Goal: Check status: Check status

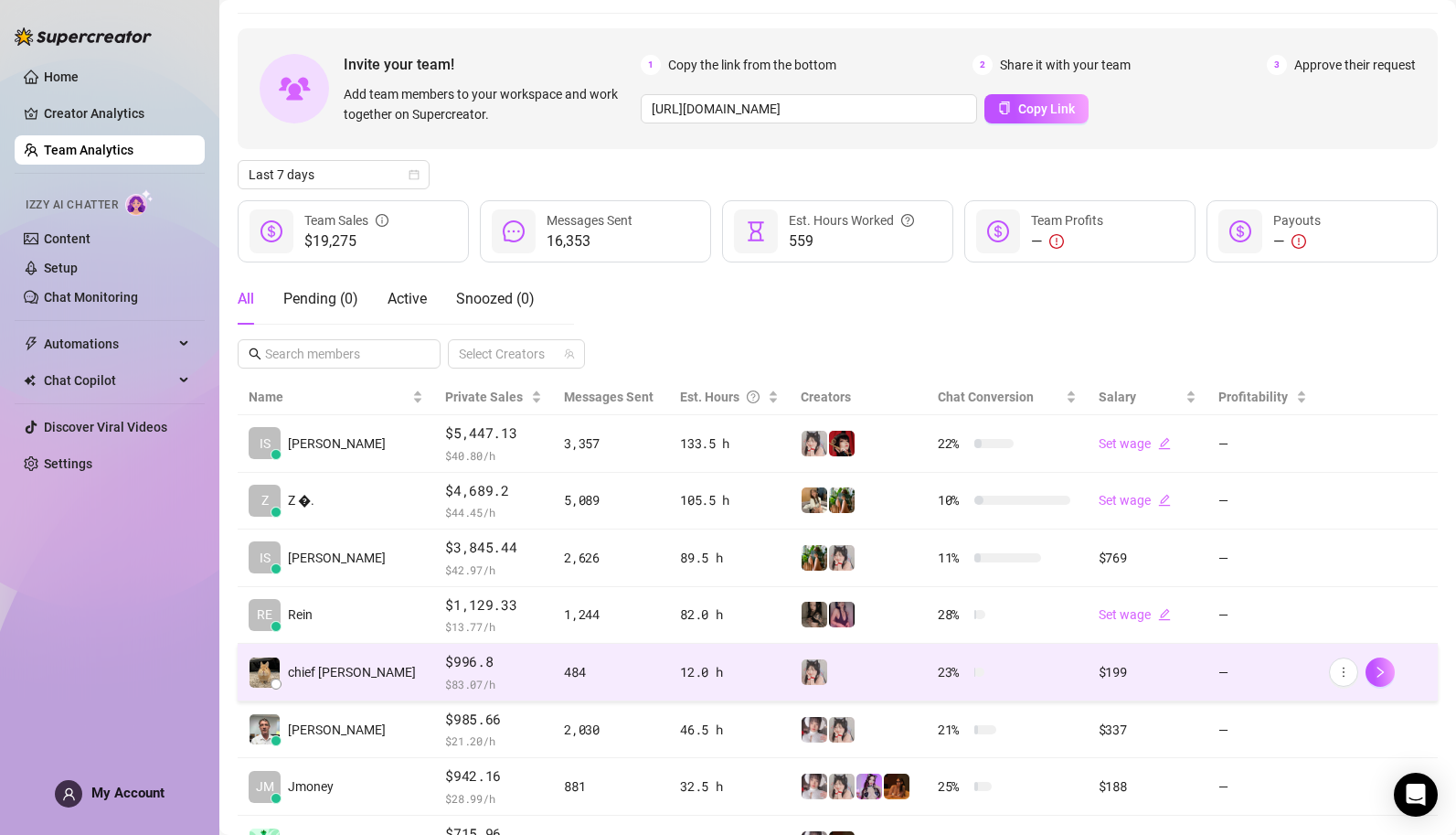
scroll to position [70, 0]
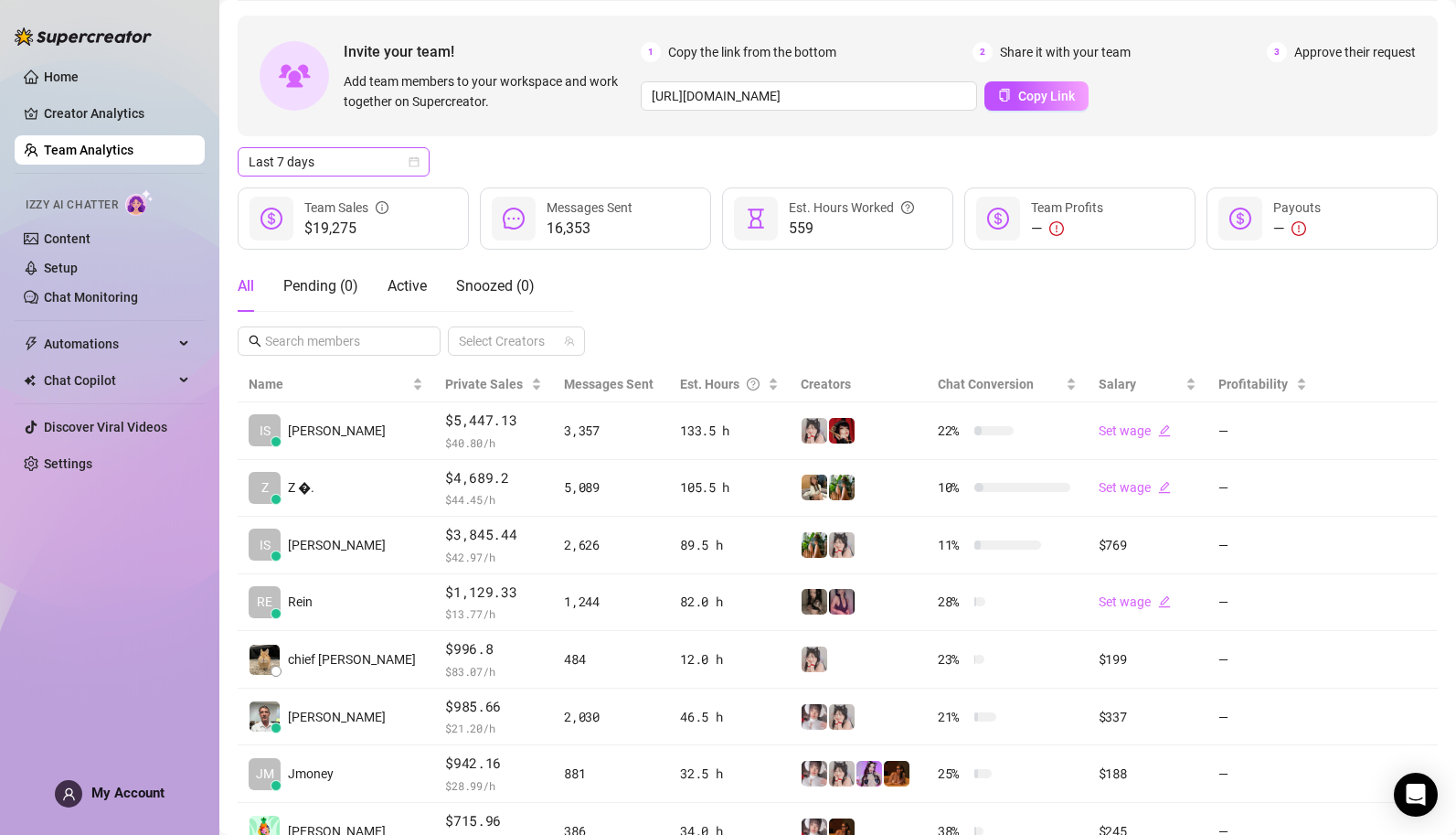
click at [393, 173] on span "Last 7 days" at bounding box center [334, 162] width 170 height 28
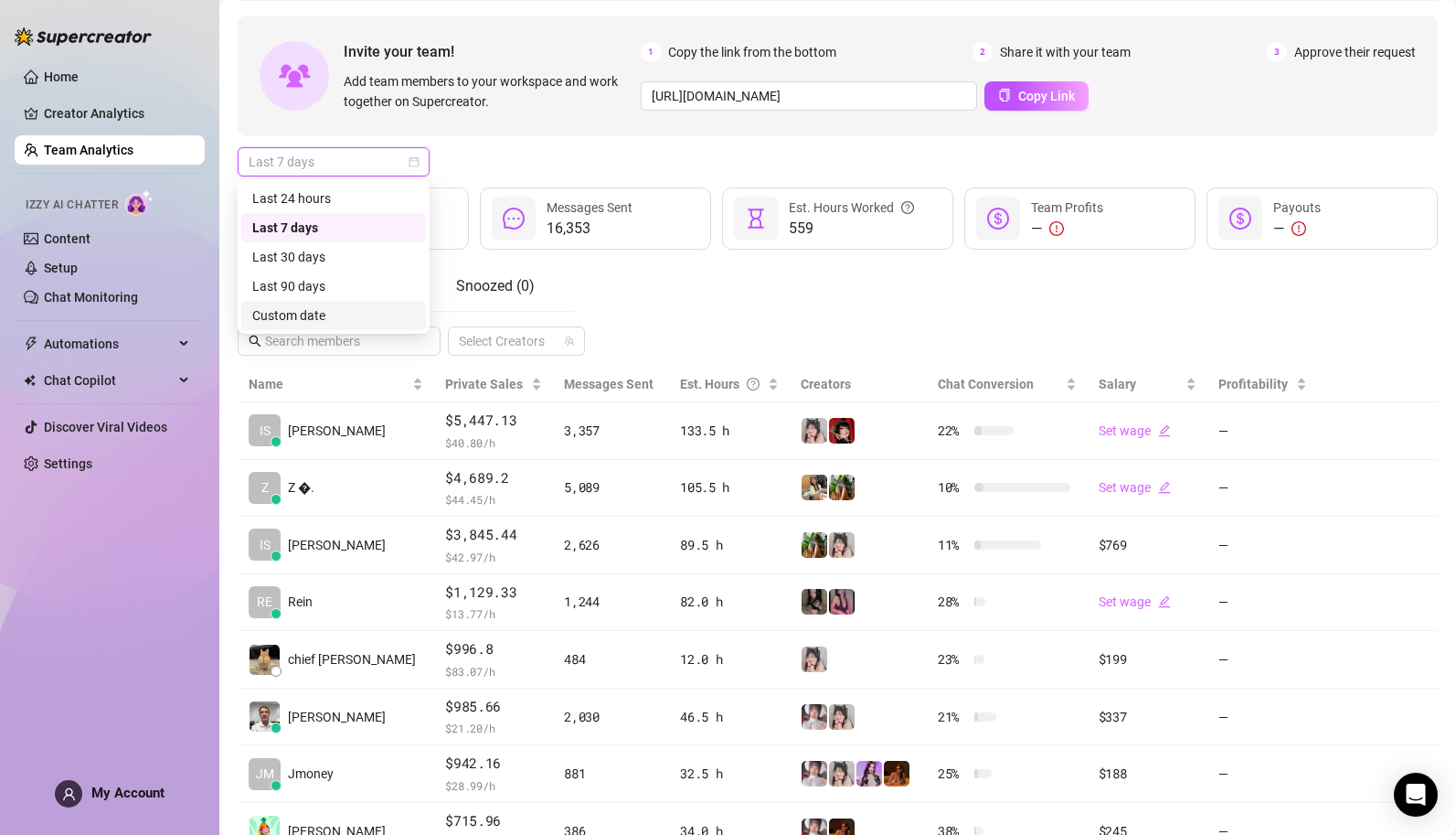
click at [354, 321] on div "Custom date" at bounding box center [334, 315] width 163 height 20
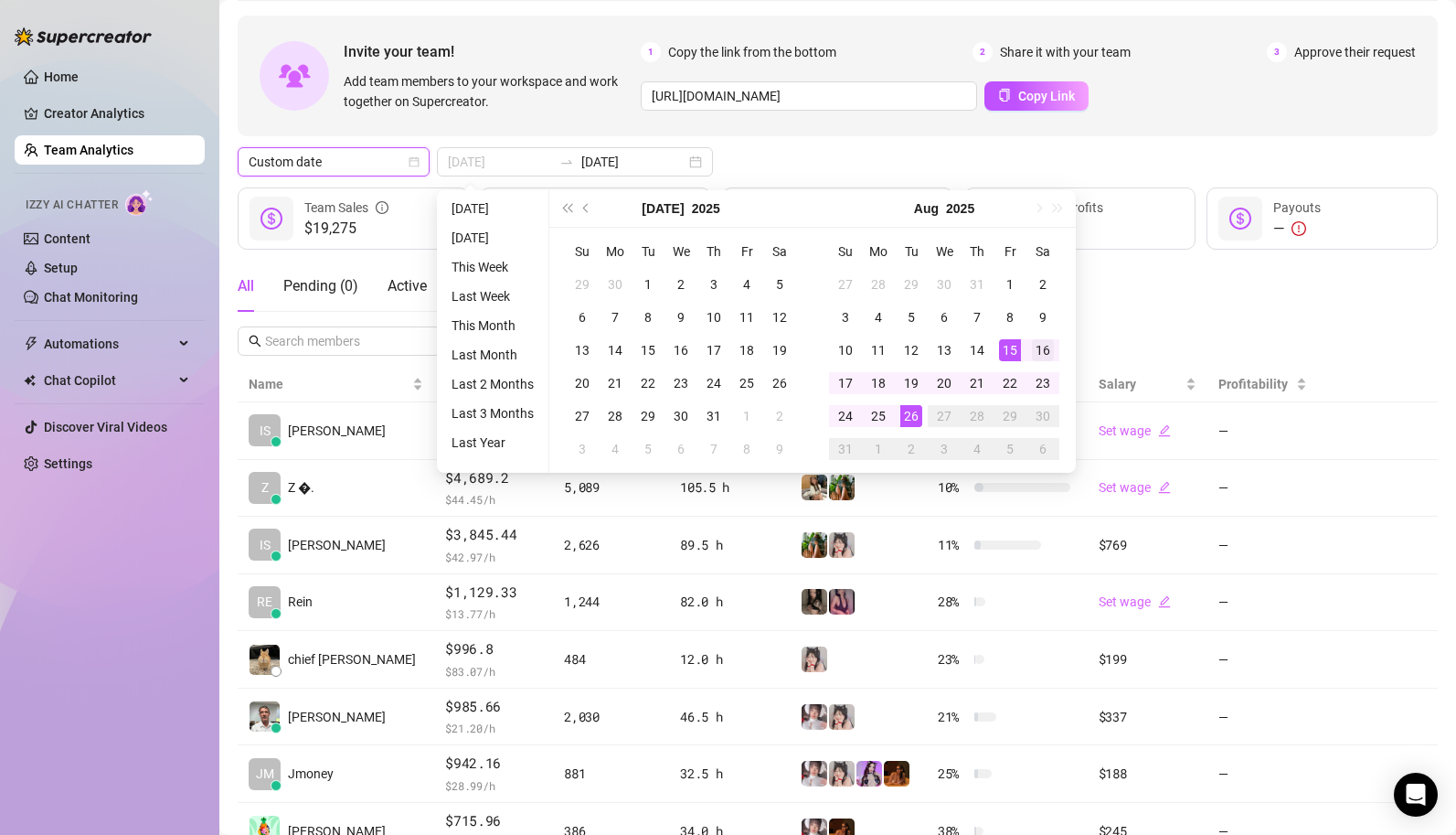
type input "[DATE]"
click at [1035, 352] on div "16" at bounding box center [1042, 350] width 22 height 22
type input "[DATE]"
click at [911, 407] on div "26" at bounding box center [911, 415] width 22 height 22
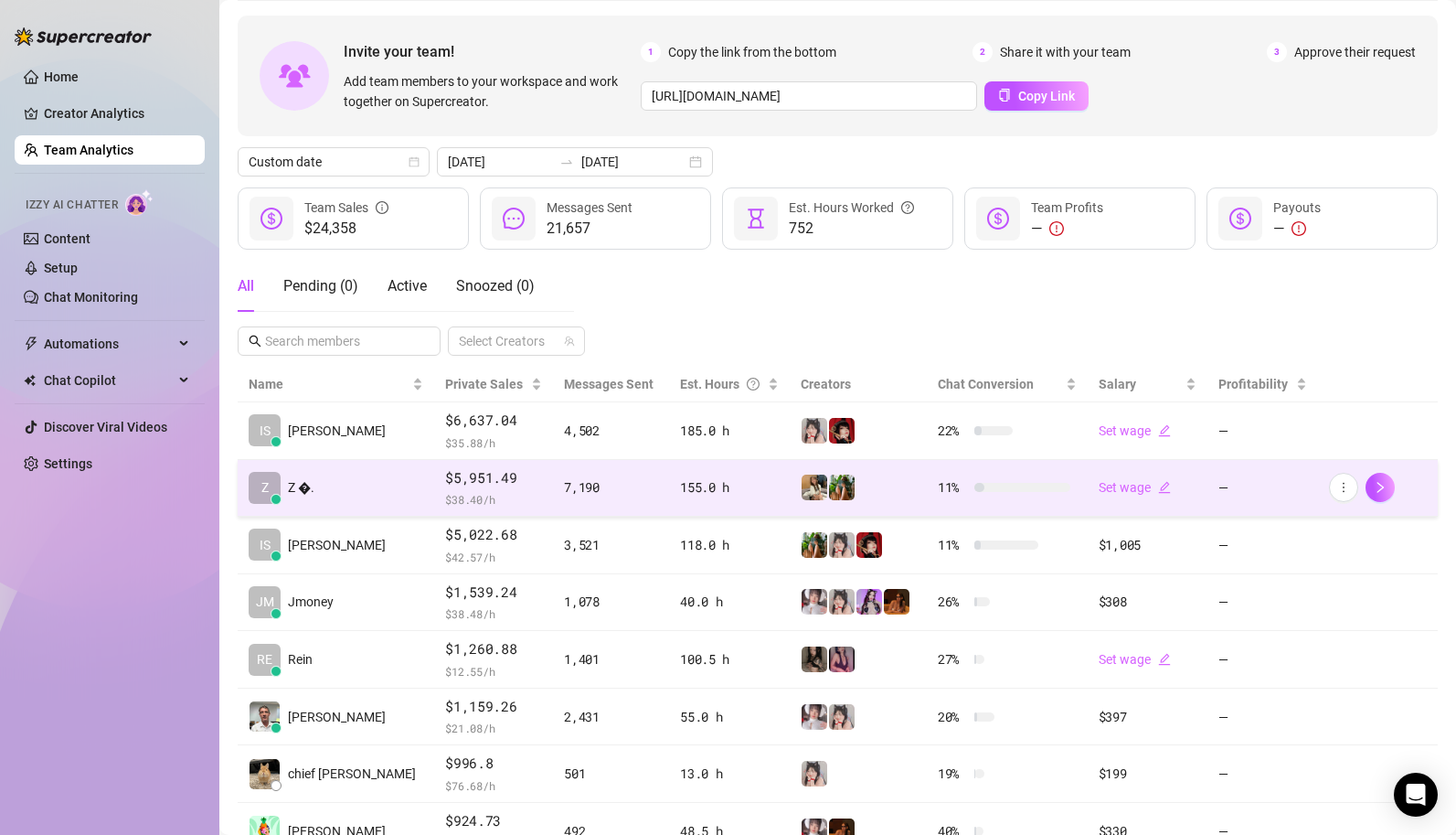
scroll to position [132, 0]
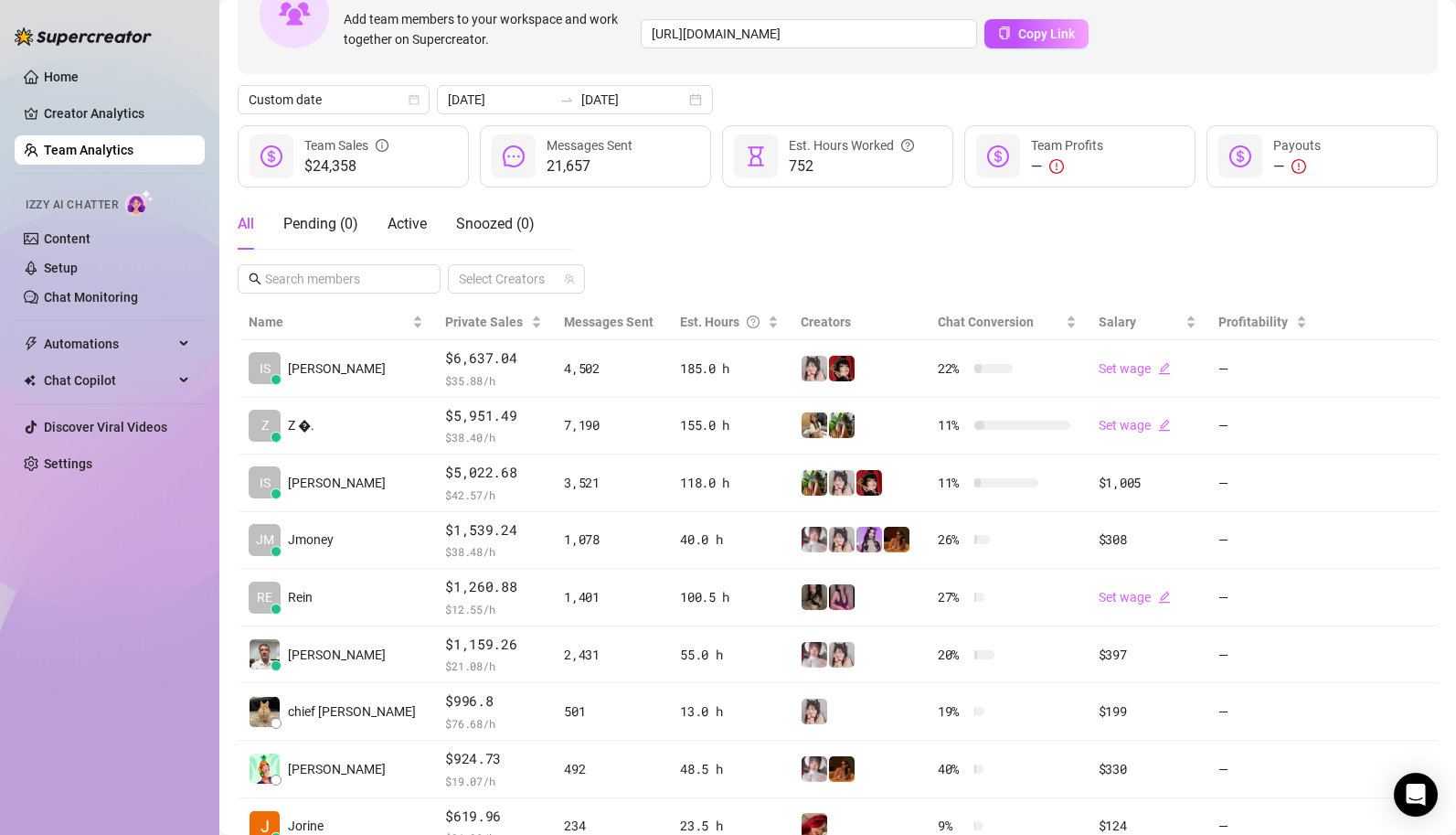
click at [137, 620] on div "Home Creator Analytics Team Analytics Izzy AI Chatter Content Setup Chat Monito…" at bounding box center [109, 409] width 190 height 819
